Goal: Information Seeking & Learning: Learn about a topic

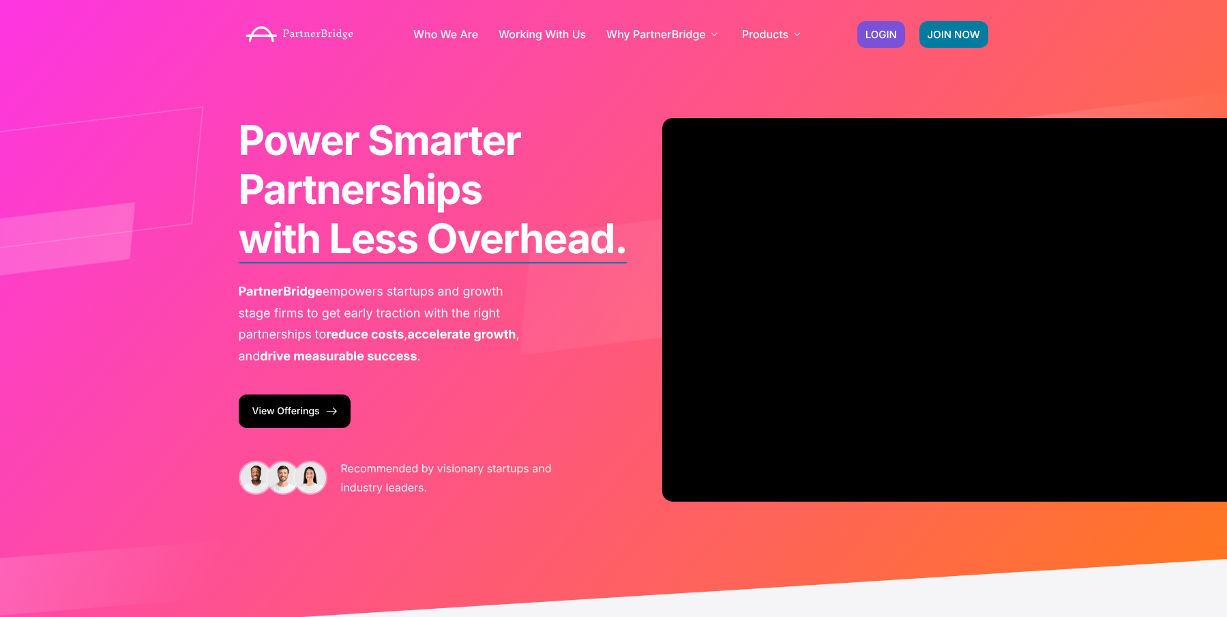
click at [274, 296] on span "PartnerBridge" at bounding box center [281, 292] width 84 height 14
click at [273, 296] on span "PartnerBridge" at bounding box center [281, 292] width 84 height 14
click at [268, 289] on span "PartnerBridge" at bounding box center [281, 292] width 84 height 14
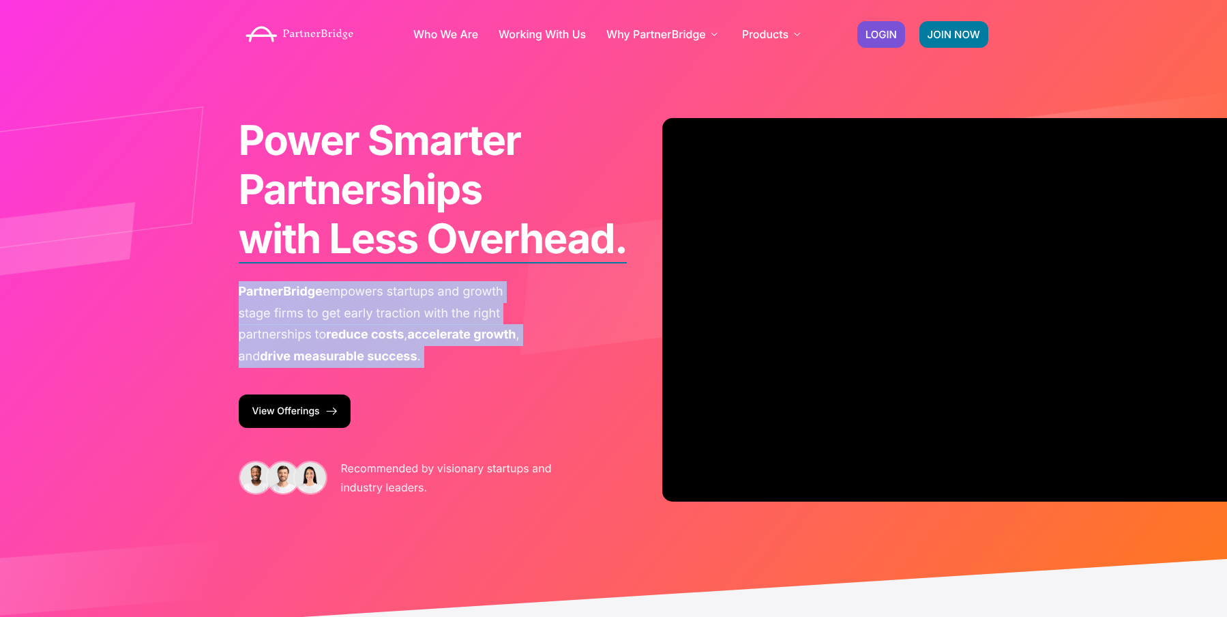
drag, startPoint x: 295, startPoint y: 299, endPoint x: 499, endPoint y: 349, distance: 210.2
click at [499, 349] on p "PartnerBridge empowers startups and growth stage firms to get early traction wi…" at bounding box center [382, 324] width 287 height 86
copy div "PartnerBridge empowers startups and growth stage firms to get early traction wi…"
click at [493, 349] on p "PartnerBridge empowers startups and growth stage firms to get early traction wi…" at bounding box center [382, 324] width 287 height 86
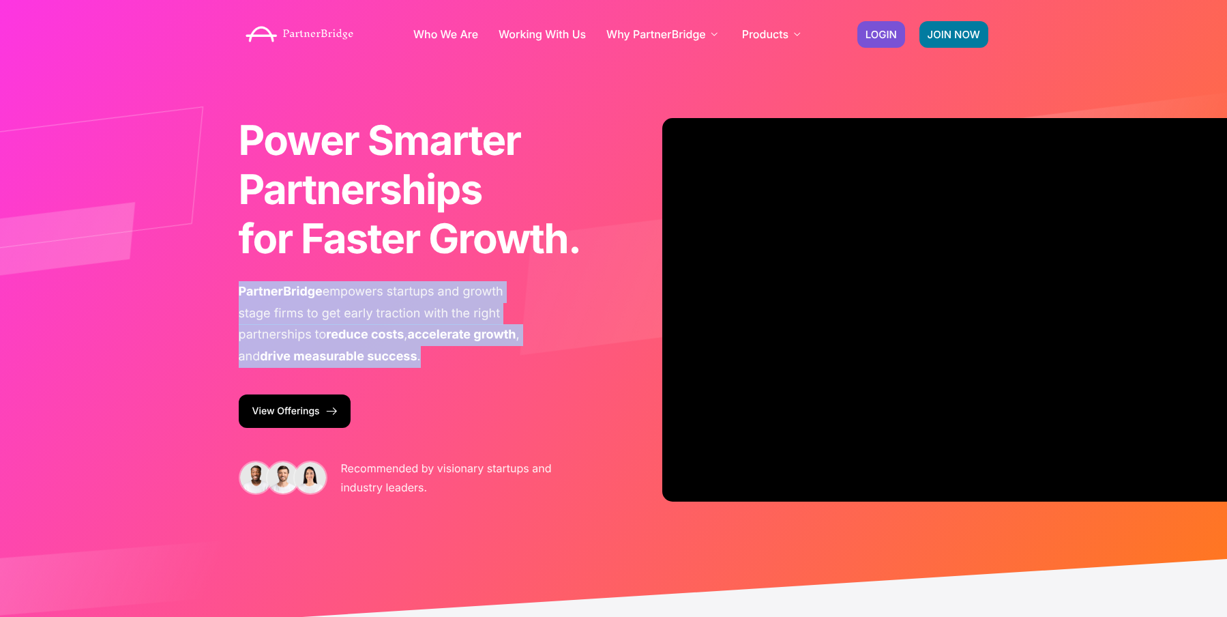
drag, startPoint x: 477, startPoint y: 352, endPoint x: 237, endPoint y: 290, distance: 248.1
click at [237, 290] on div "Power Smarter Partnerships with Less Overhead. for Faster Growth. from Day One.…" at bounding box center [410, 309] width 356 height 401
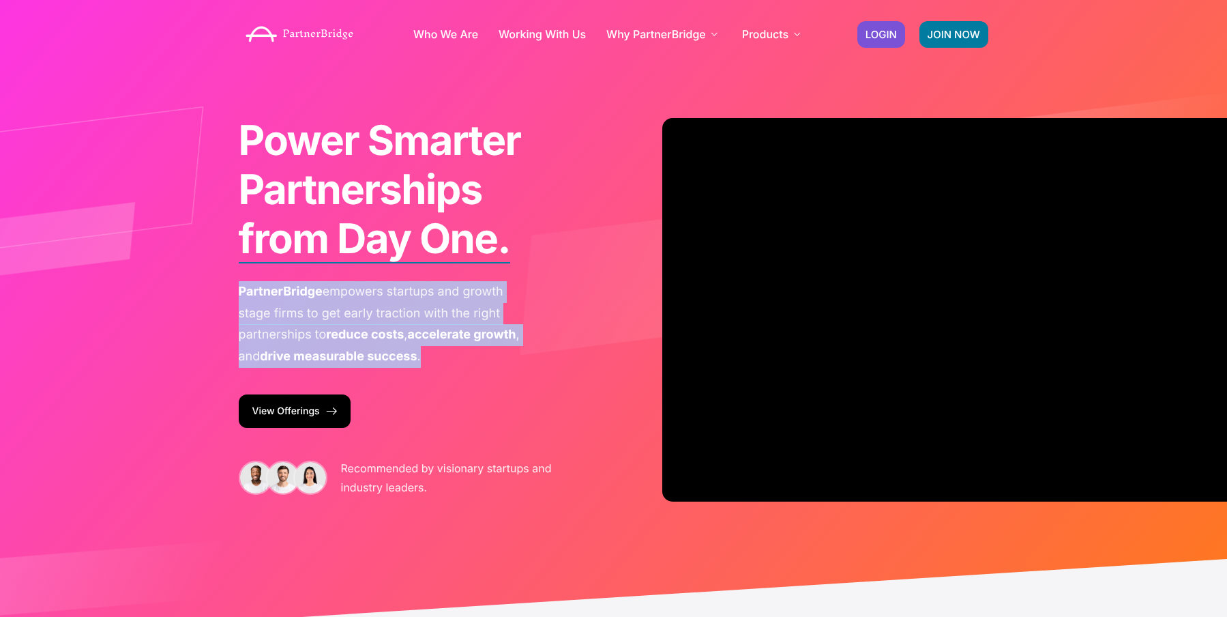
click at [298, 286] on span "PartnerBridge" at bounding box center [281, 292] width 84 height 14
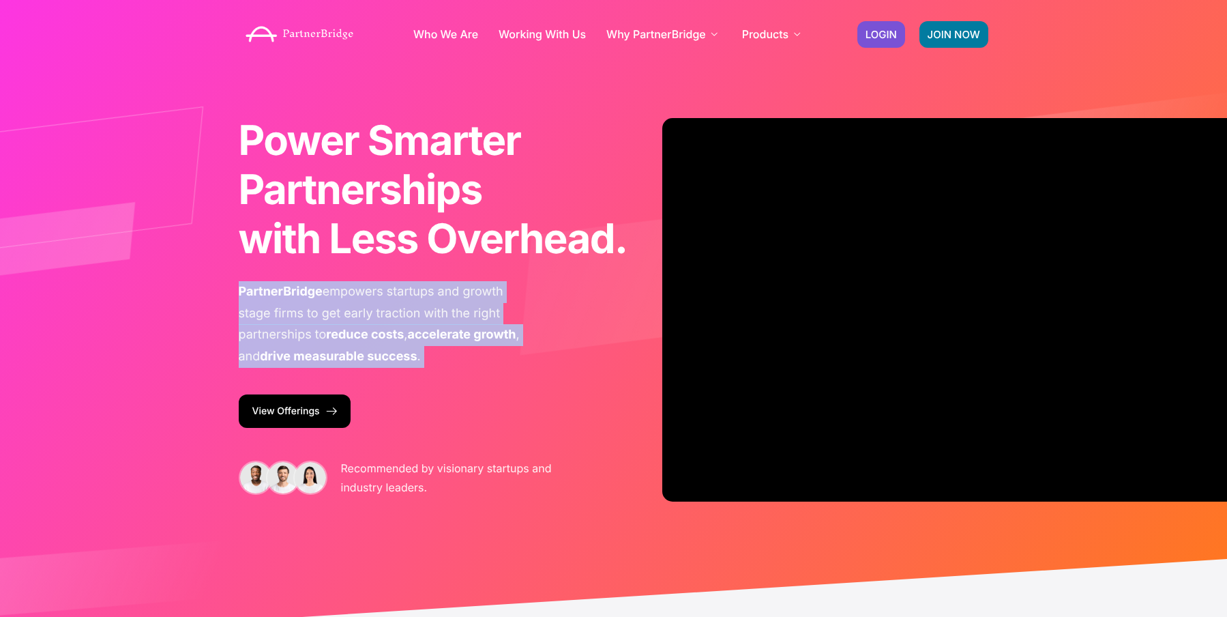
drag, startPoint x: 298, startPoint y: 286, endPoint x: 483, endPoint y: 362, distance: 199.8
click at [483, 362] on p "PartnerBridge empowers startups and growth stage firms to get early traction wi…" at bounding box center [382, 324] width 287 height 86
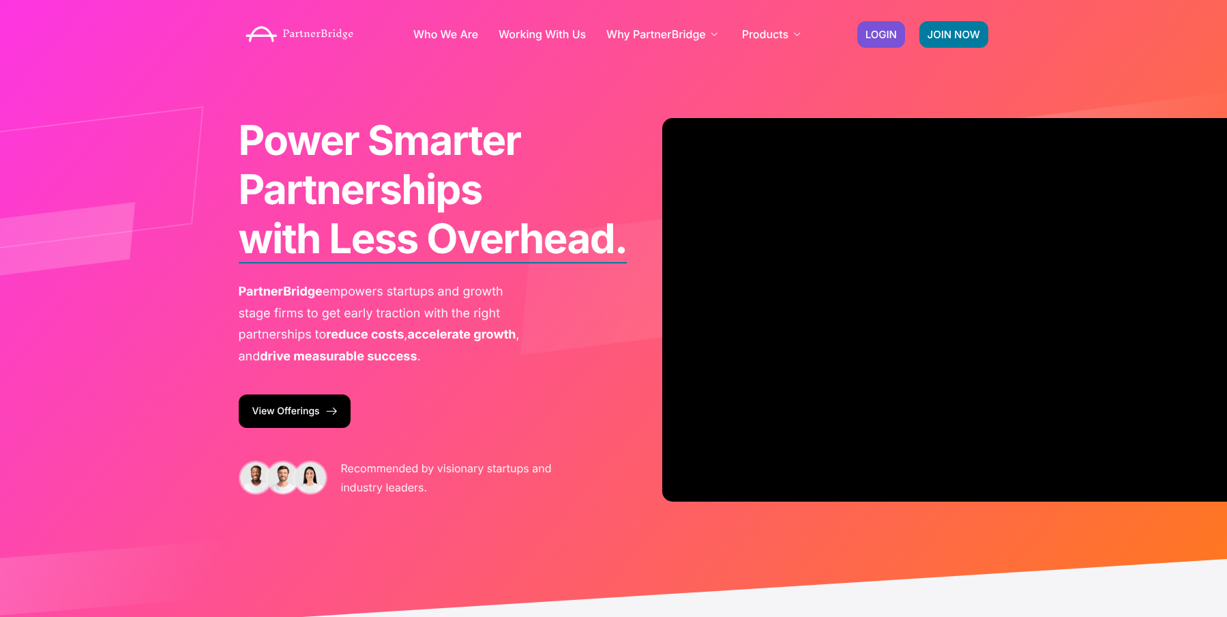
drag, startPoint x: 484, startPoint y: 362, endPoint x: 474, endPoint y: 349, distance: 16.0
click at [484, 361] on p "PartnerBridge empowers startups and growth stage firms to get early traction wi…" at bounding box center [382, 324] width 287 height 86
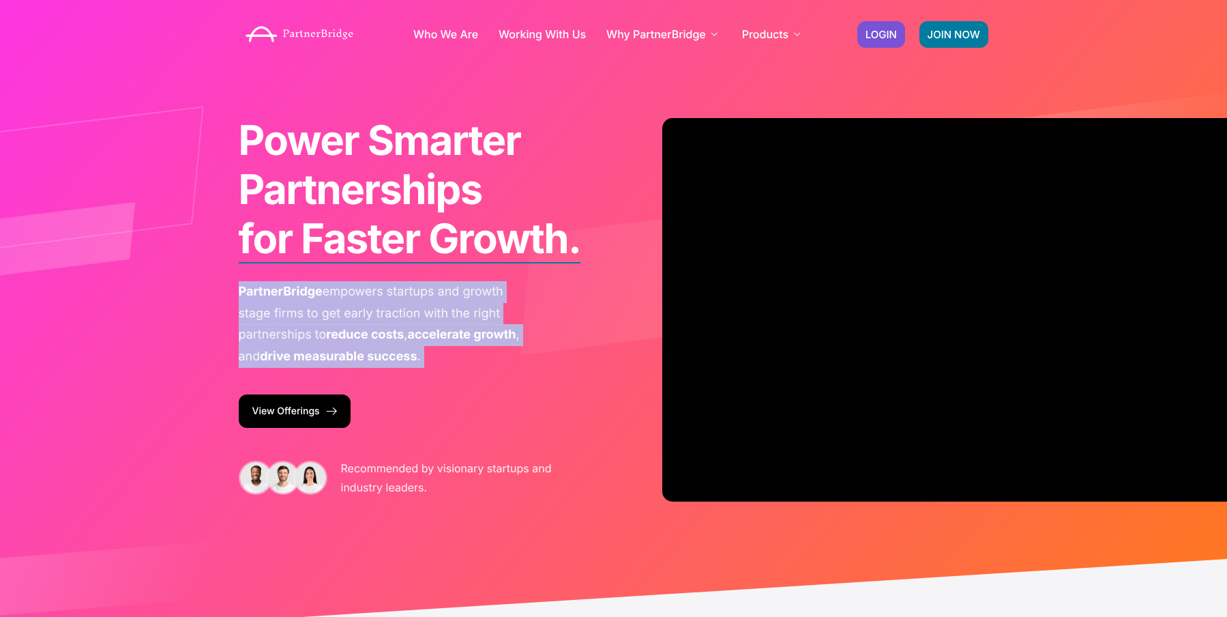
drag, startPoint x: 494, startPoint y: 365, endPoint x: 239, endPoint y: 284, distance: 267.1
click at [239, 284] on p "PartnerBridge empowers startups and growth stage firms to get early traction wi…" at bounding box center [382, 324] width 287 height 86
click at [239, 285] on span "PartnerBridge" at bounding box center [281, 292] width 84 height 14
drag, startPoint x: 239, startPoint y: 284, endPoint x: 487, endPoint y: 346, distance: 255.3
click at [487, 346] on p "PartnerBridge empowers startups and growth stage firms to get early traction wi…" at bounding box center [382, 324] width 287 height 86
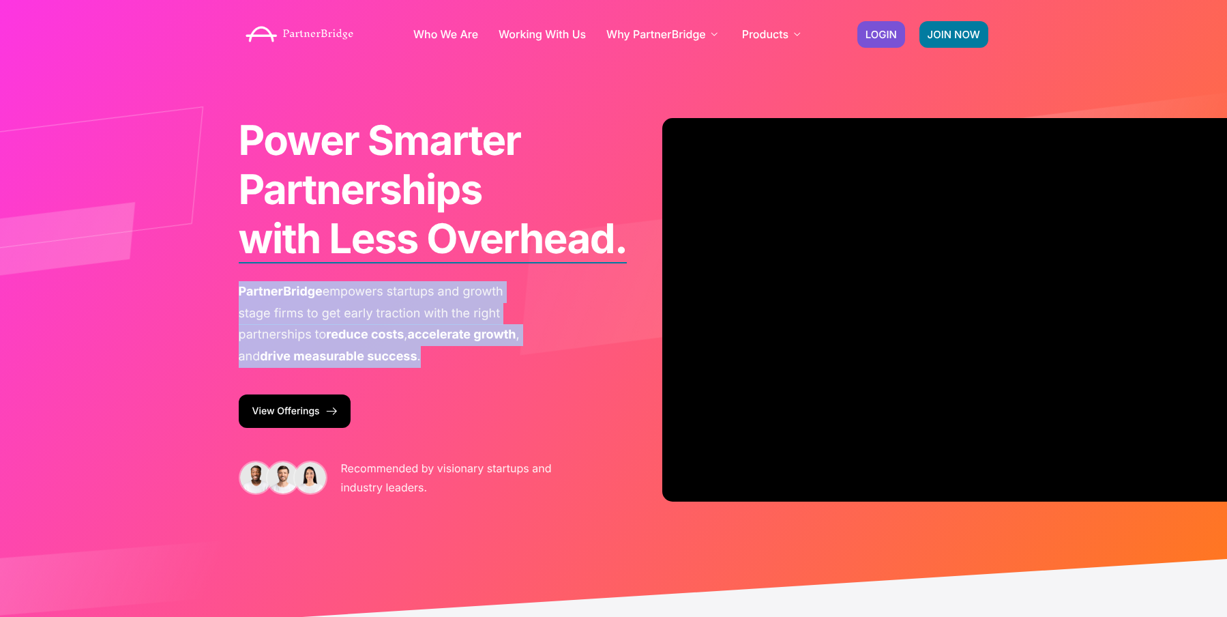
click at [487, 346] on p "PartnerBridge empowers startups and growth stage firms to get early traction wi…" at bounding box center [382, 324] width 287 height 86
drag, startPoint x: 487, startPoint y: 361, endPoint x: 237, endPoint y: 287, distance: 260.4
click at [236, 287] on div "Power Smarter Partnerships with Less Overhead. for Faster Growth. from Day One.…" at bounding box center [410, 309] width 356 height 401
copy p "PartnerBridge empowers startups and growth stage firms to get early traction wi…"
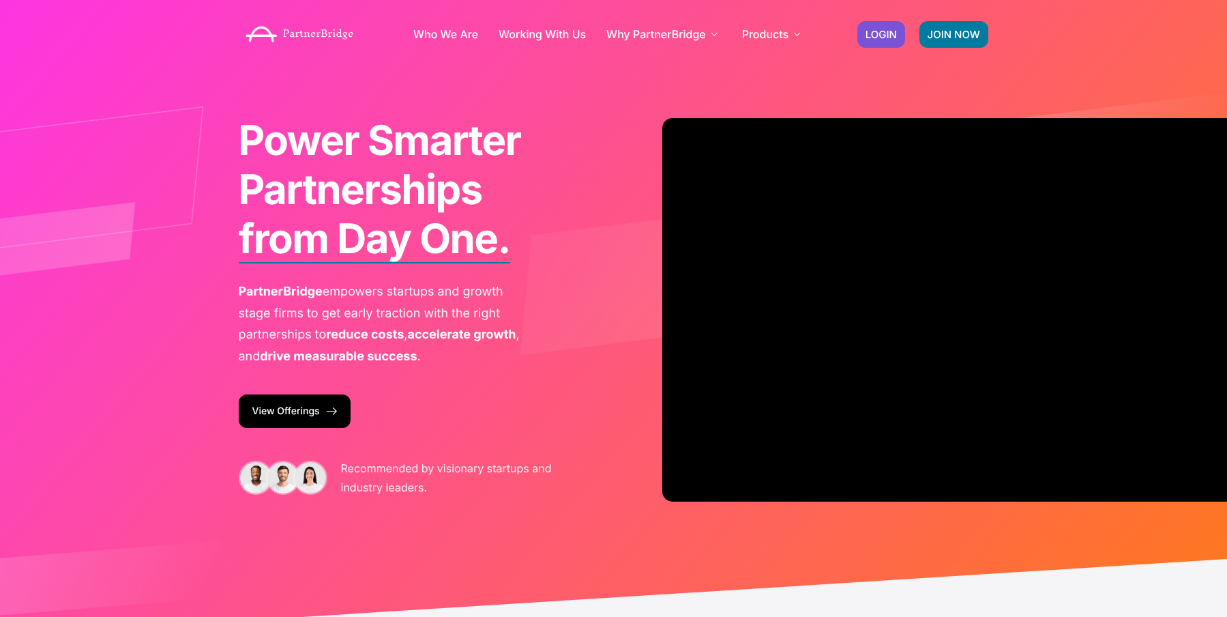
click at [406, 205] on span "Power Smarter Partnerships" at bounding box center [380, 165] width 282 height 98
click at [355, 128] on span "Power Smarter Partnerships" at bounding box center [380, 165] width 282 height 98
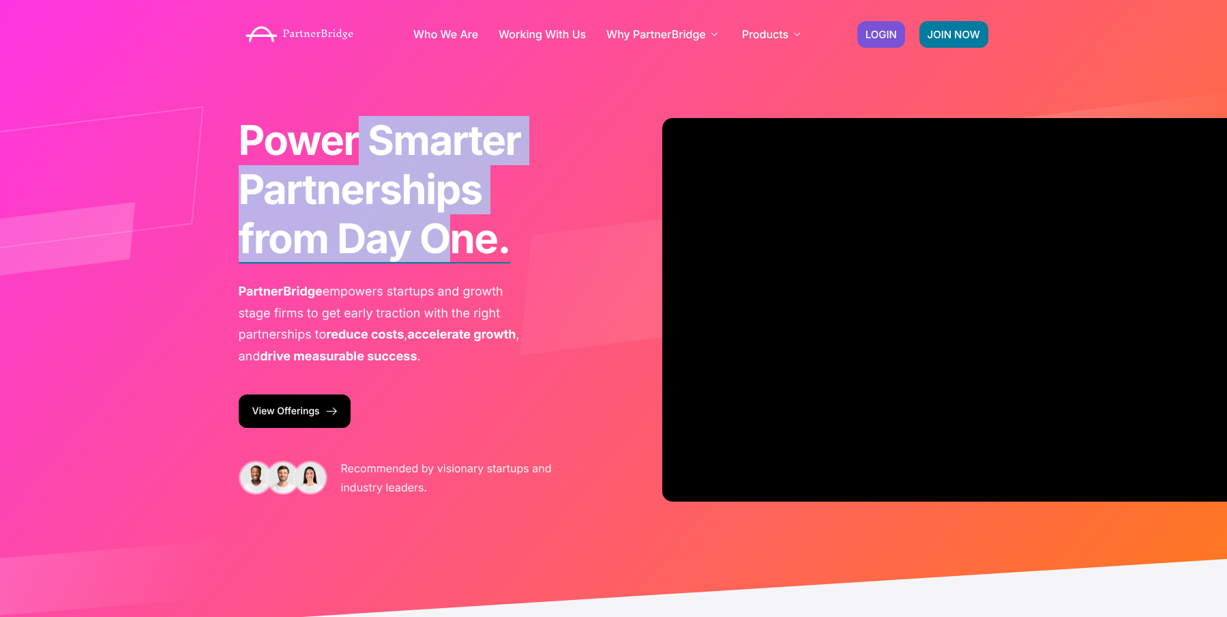
drag, startPoint x: 357, startPoint y: 134, endPoint x: 433, endPoint y: 252, distance: 140.2
click at [433, 252] on h1 "Power Smarter Partnerships with Less Overhead. for Faster Growth. from Day One." at bounding box center [410, 189] width 343 height 147
click at [433, 252] on b "from Day One." at bounding box center [375, 238] width 272 height 49
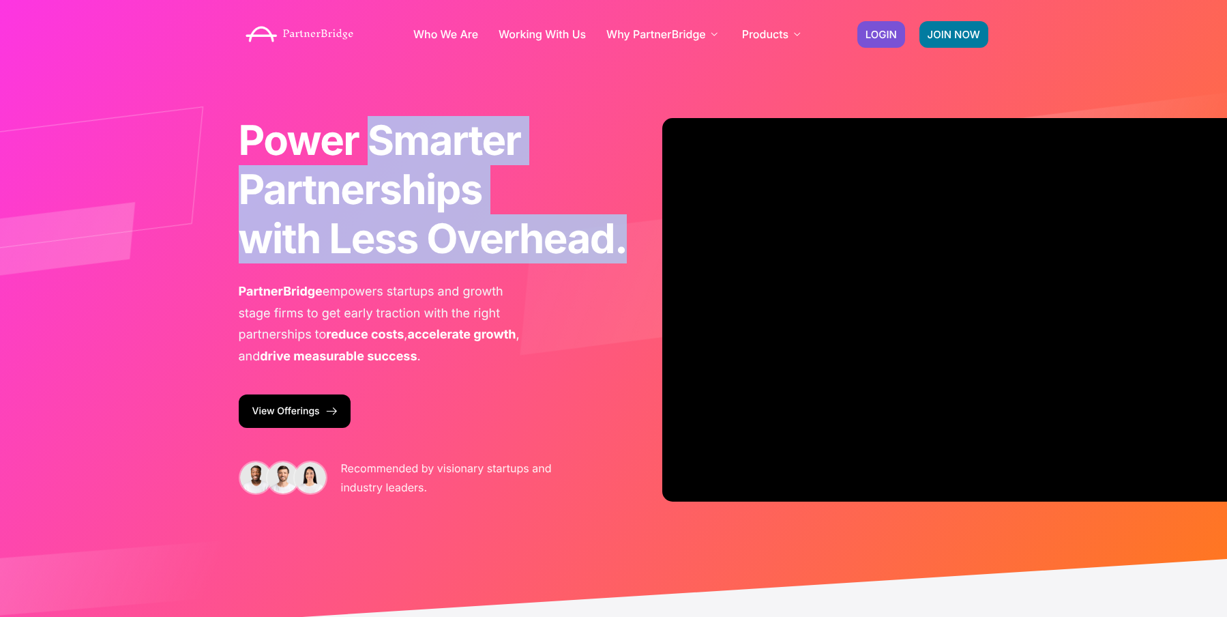
drag, startPoint x: 432, startPoint y: 250, endPoint x: 371, endPoint y: 139, distance: 126.7
click at [371, 139] on h1 "Power Smarter Partnerships with Less Overhead. for Faster Growth. from Day One." at bounding box center [410, 189] width 343 height 147
click at [371, 139] on span "Power Smarter Partnerships" at bounding box center [380, 165] width 282 height 98
drag, startPoint x: 371, startPoint y: 139, endPoint x: 411, endPoint y: 231, distance: 100.5
click at [410, 233] on h1 "Power Smarter Partnerships with Less Overhead. for Faster Growth. from Day One." at bounding box center [410, 189] width 343 height 147
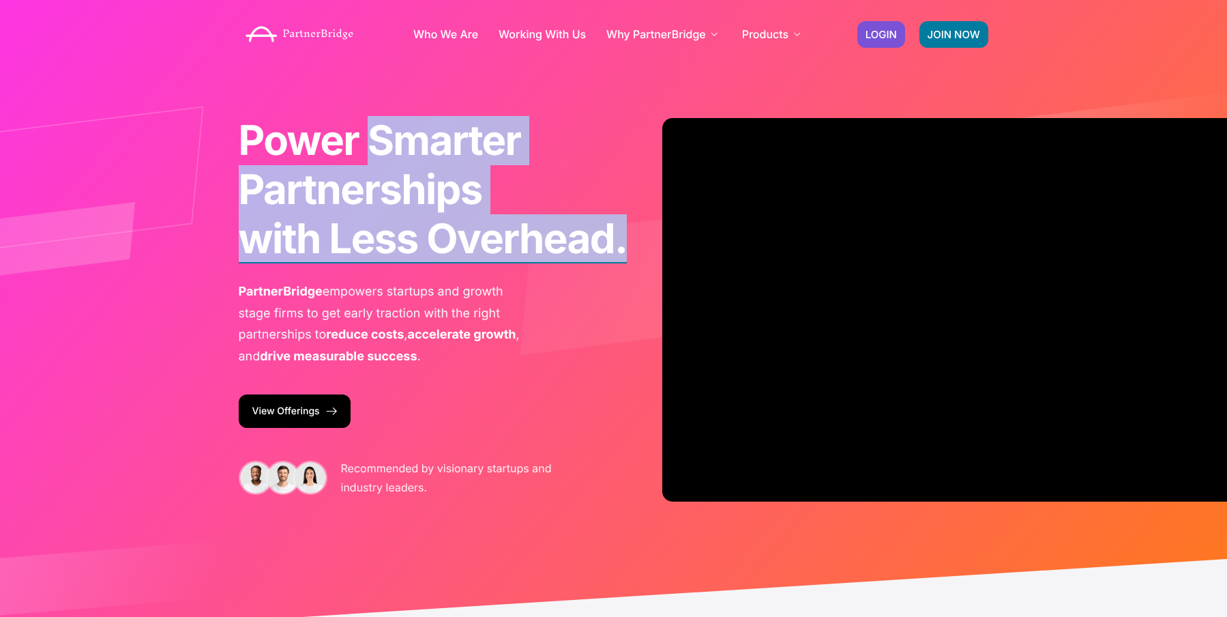
click at [411, 231] on b "from Day One." at bounding box center [375, 246] width 272 height 49
drag, startPoint x: 376, startPoint y: 171, endPoint x: 367, endPoint y: 148, distance: 24.2
click at [367, 148] on h1 "Power Smarter Partnerships with Less Overhead. for Faster Growth. from Day One." at bounding box center [410, 189] width 343 height 147
click at [367, 148] on span "Power Smarter Partnerships" at bounding box center [380, 165] width 282 height 98
